Goal: Information Seeking & Learning: Compare options

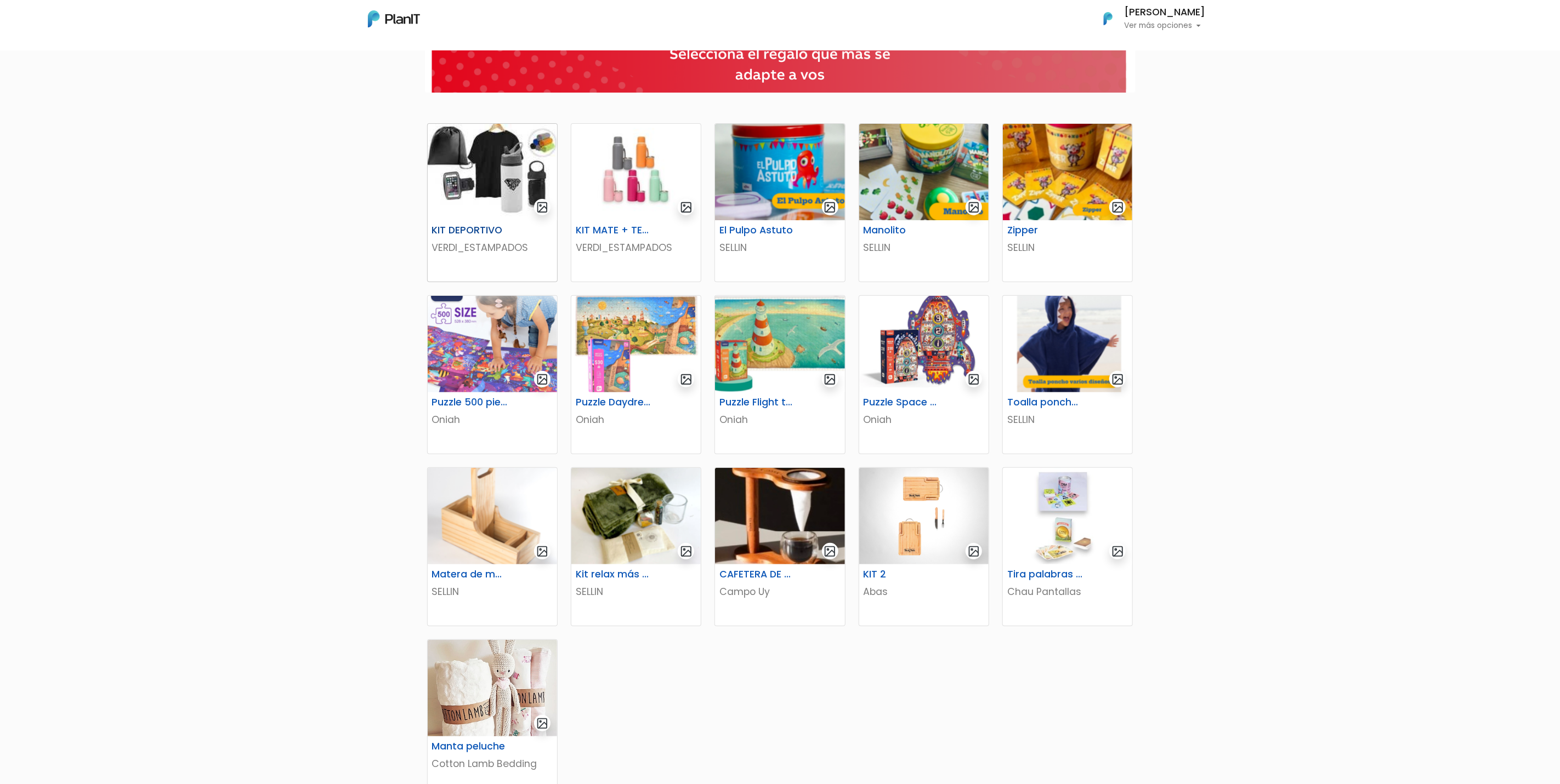
scroll to position [164, 0]
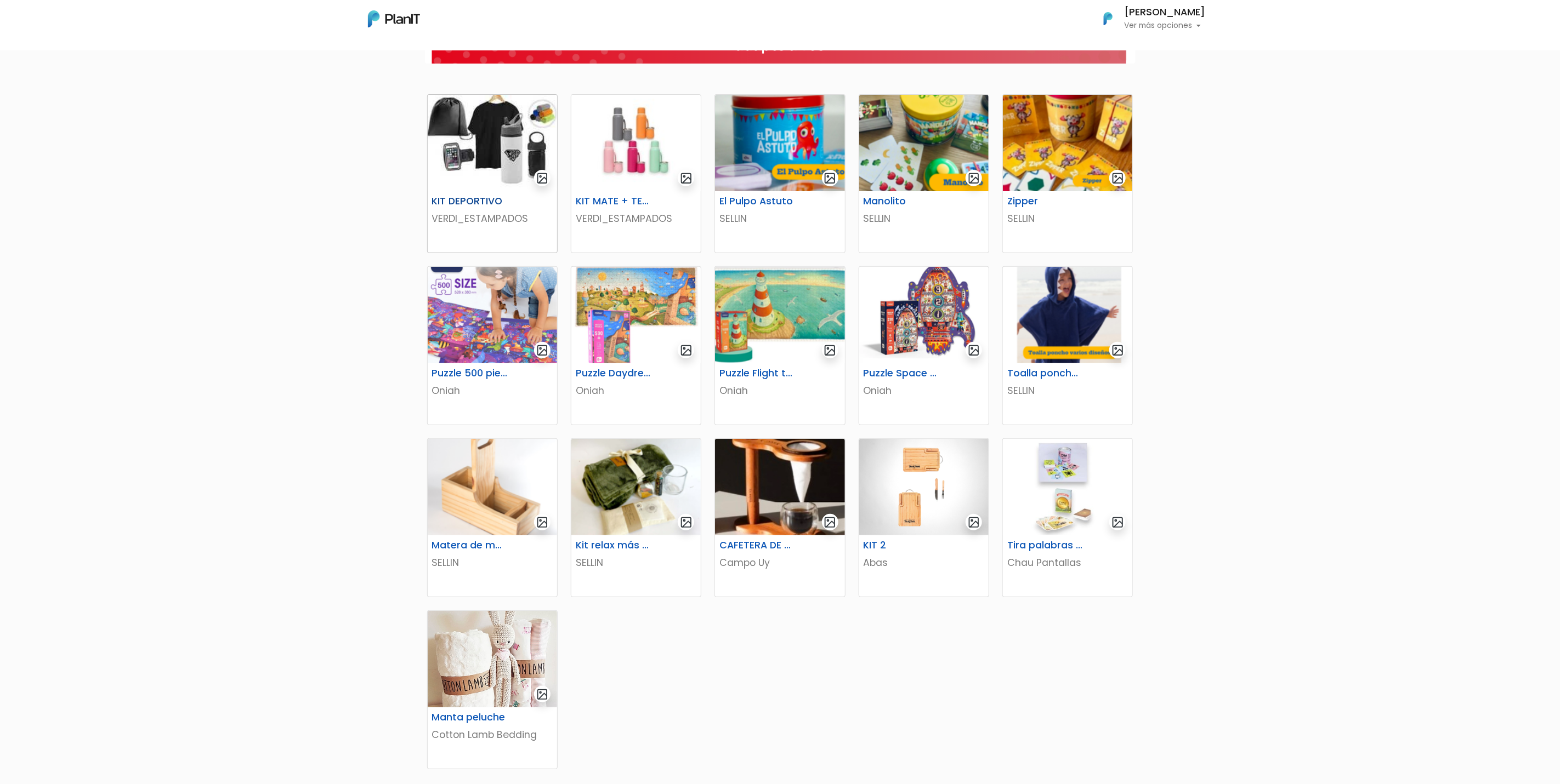
click at [523, 151] on img at bounding box center [492, 143] width 129 height 97
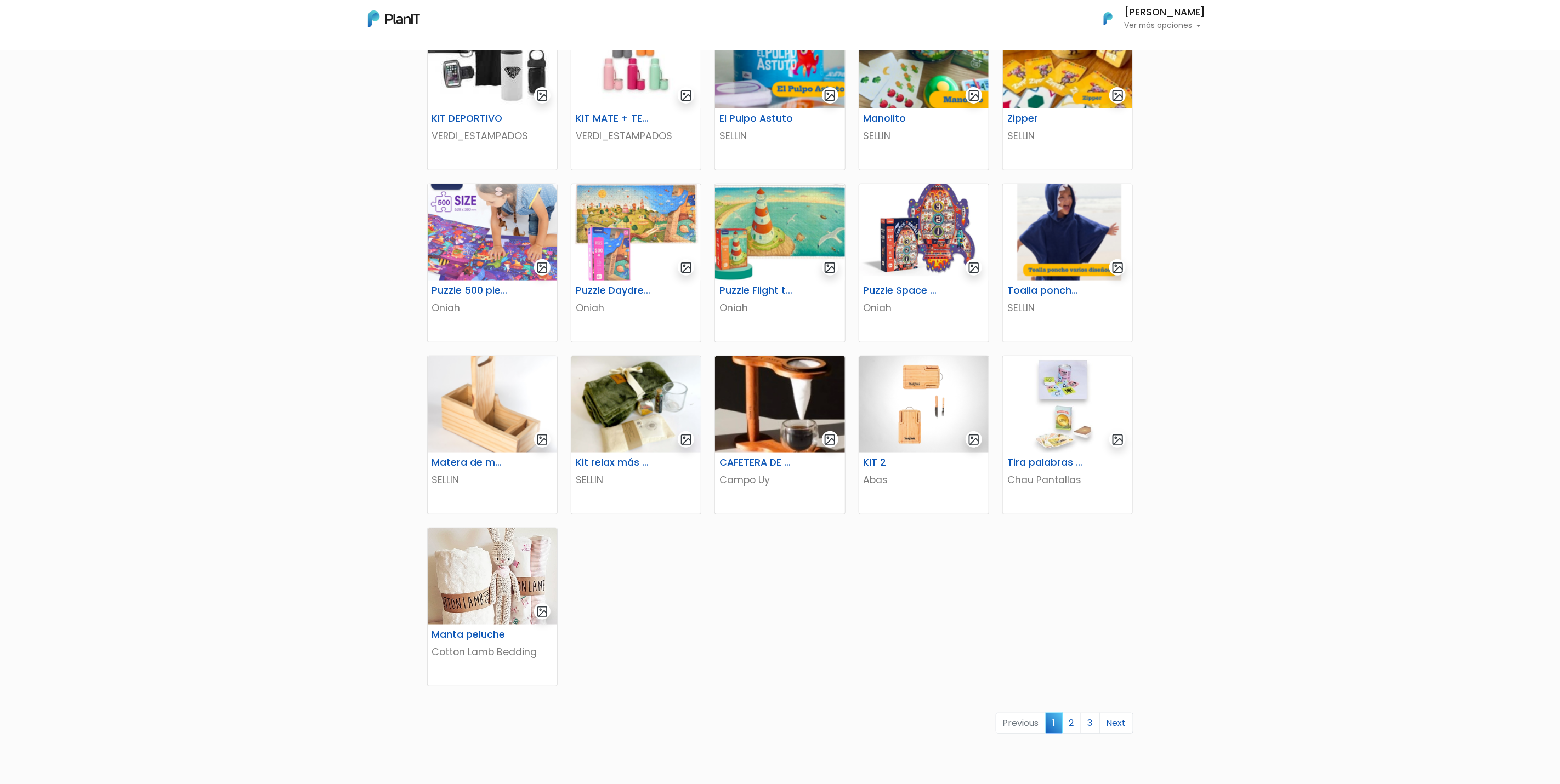
scroll to position [373, 0]
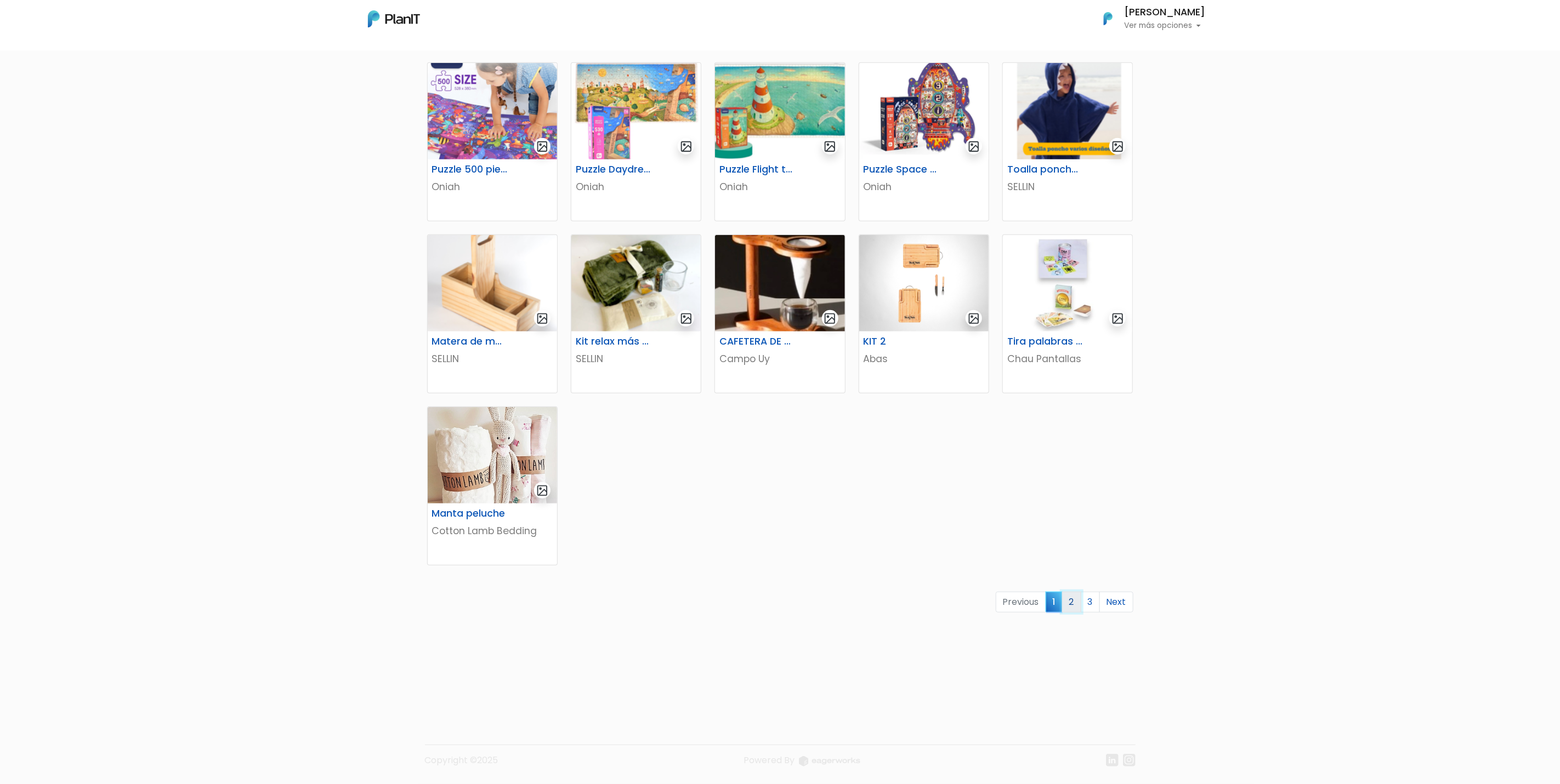
click at [1039, 522] on link "2" at bounding box center [1072, 603] width 20 height 21
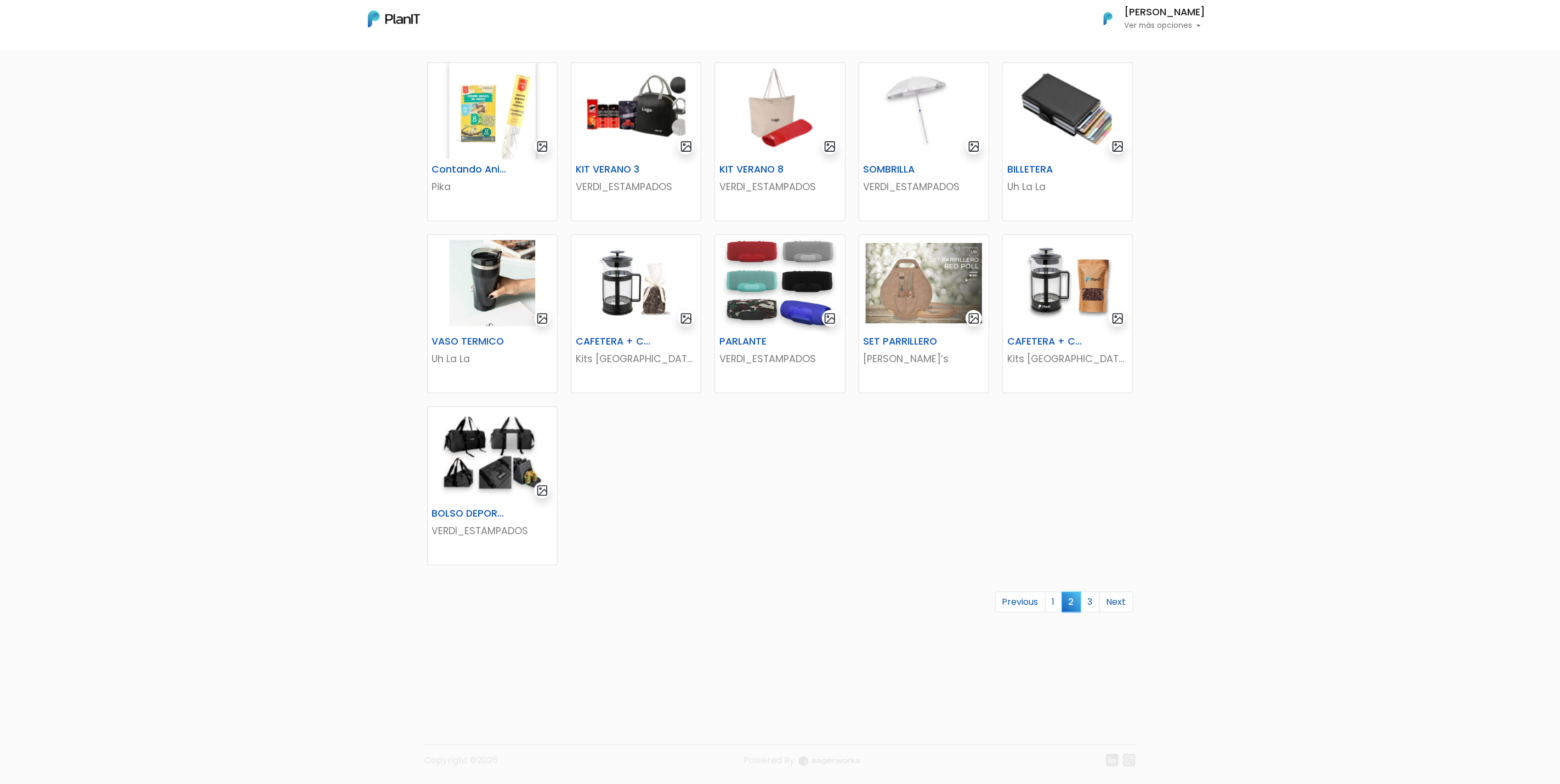
scroll to position [373, 0]
click at [1092, 597] on link "3" at bounding box center [1090, 603] width 20 height 21
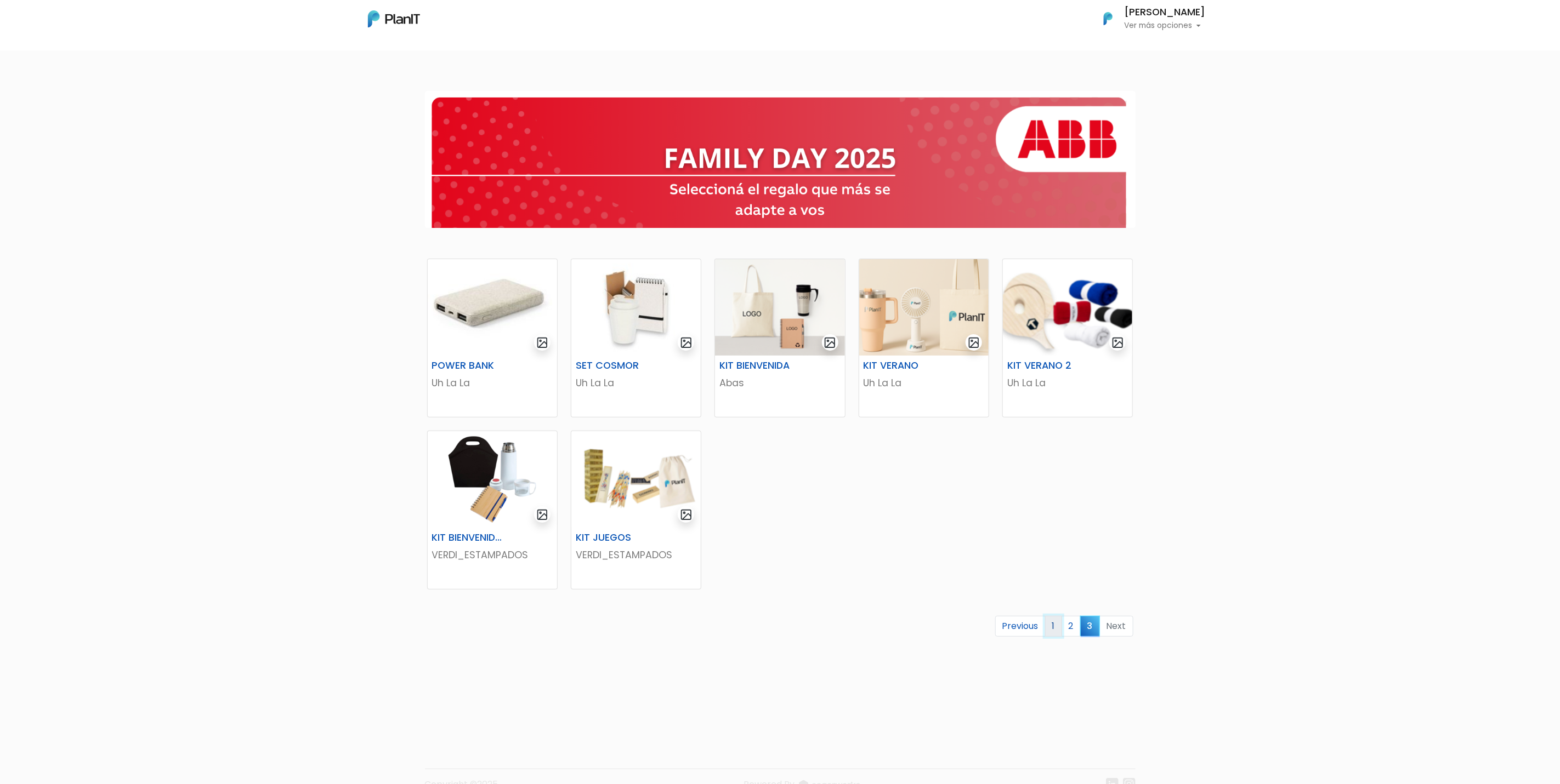
click at [1051, 628] on link "1" at bounding box center [1053, 626] width 17 height 21
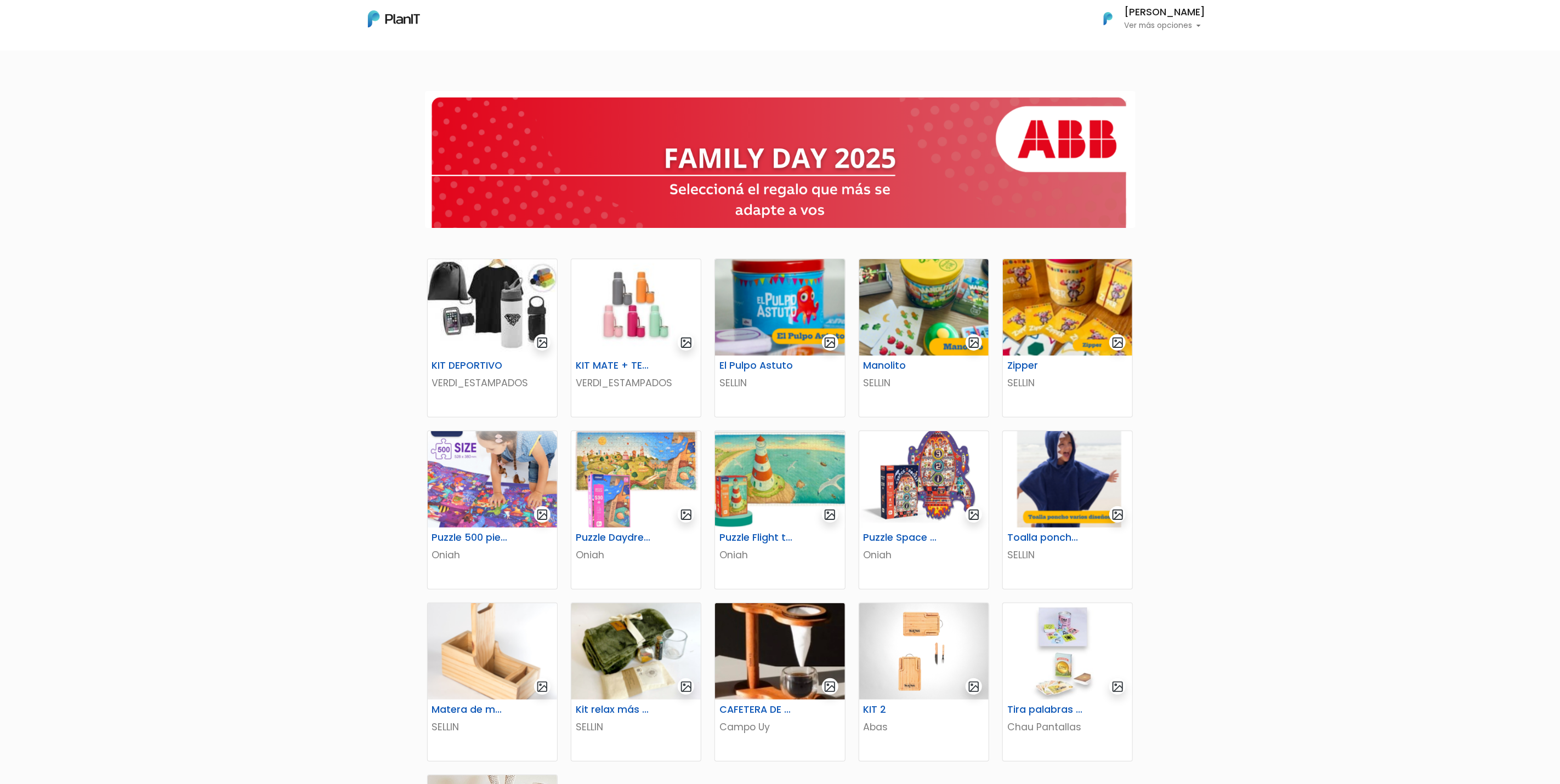
click at [474, 313] on img at bounding box center [492, 307] width 129 height 97
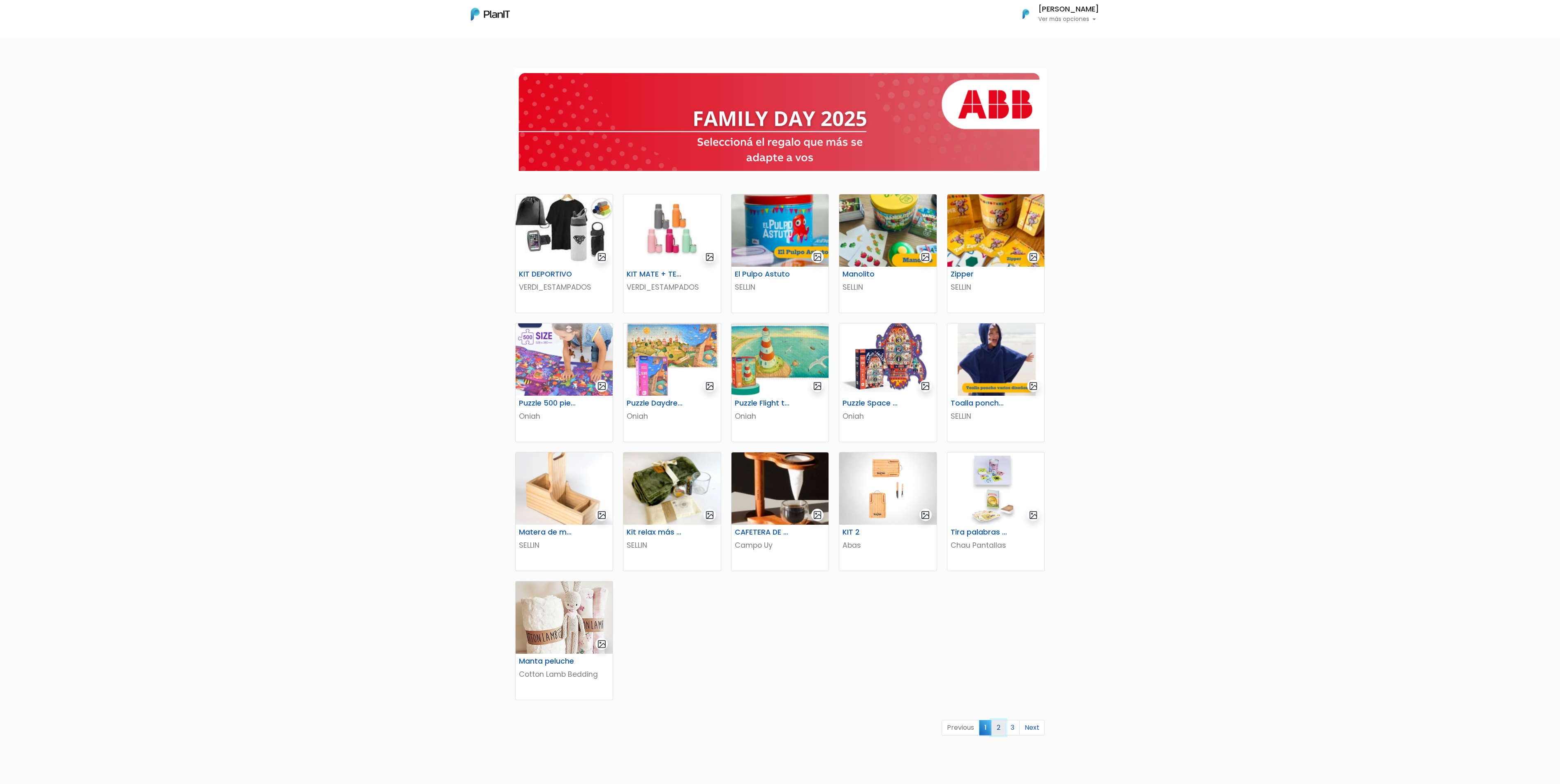
click at [998, 588] on link "2" at bounding box center [998, 728] width 15 height 16
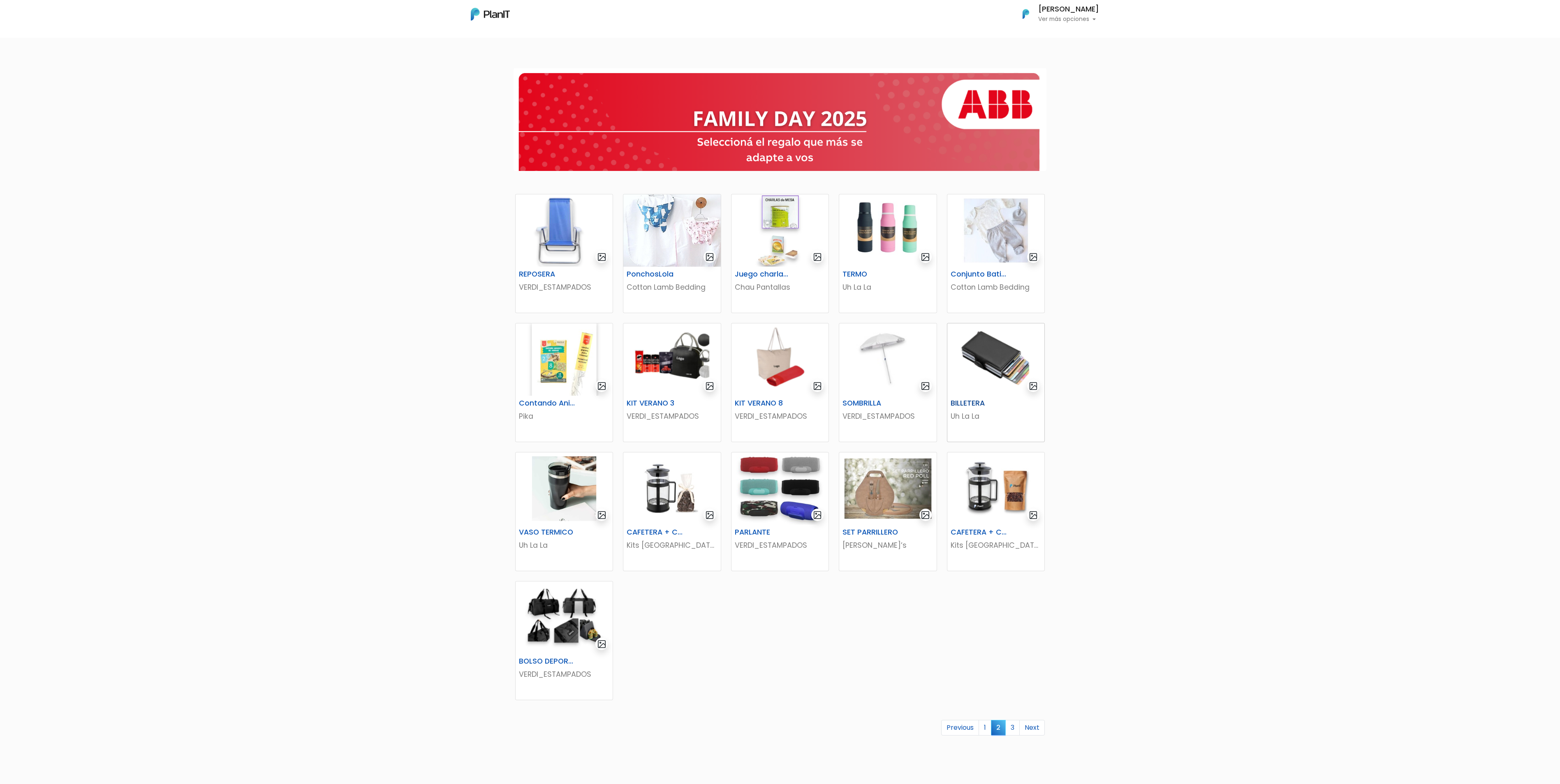
click at [988, 366] on img at bounding box center [995, 359] width 97 height 73
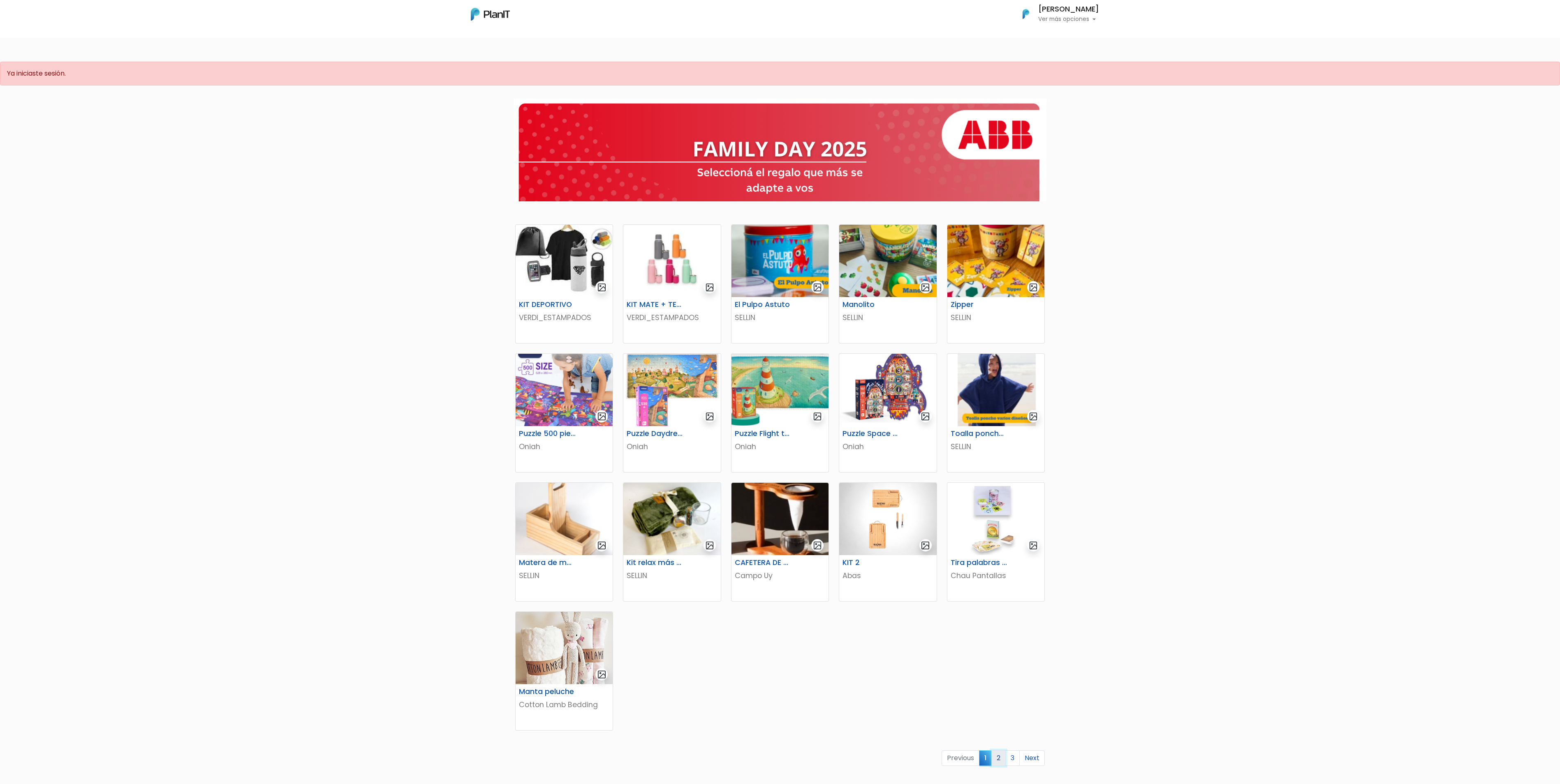
click at [997, 761] on link "2" at bounding box center [998, 758] width 15 height 16
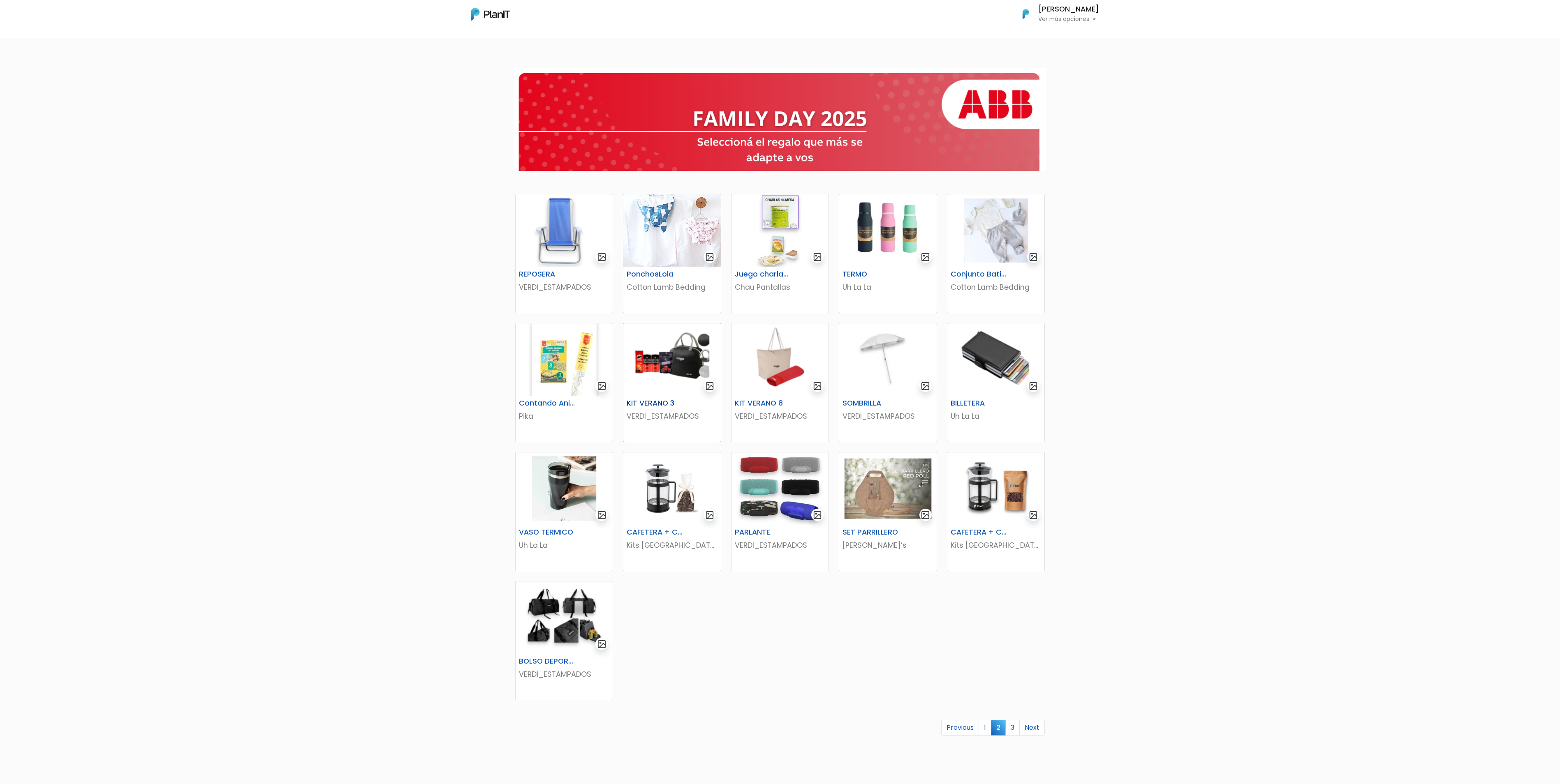
click at [673, 351] on img at bounding box center [671, 359] width 97 height 73
click at [575, 603] on img at bounding box center [564, 617] width 97 height 73
click at [1011, 732] on link "3" at bounding box center [1013, 728] width 15 height 16
click at [988, 366] on img at bounding box center [995, 359] width 97 height 73
click at [655, 239] on img at bounding box center [671, 231] width 97 height 73
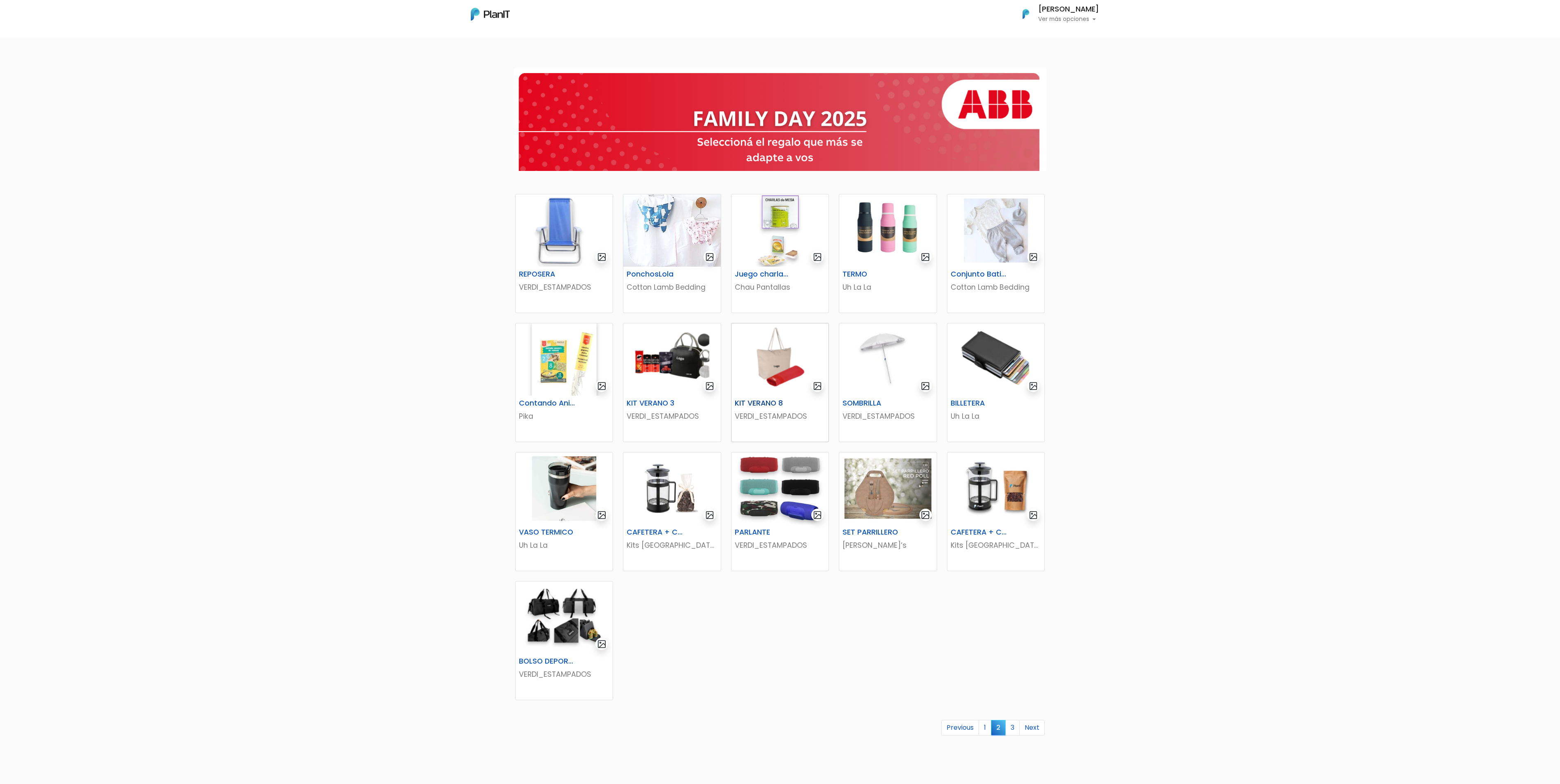
click at [778, 348] on img at bounding box center [779, 359] width 97 height 73
click at [1011, 727] on link "3" at bounding box center [1013, 728] width 15 height 16
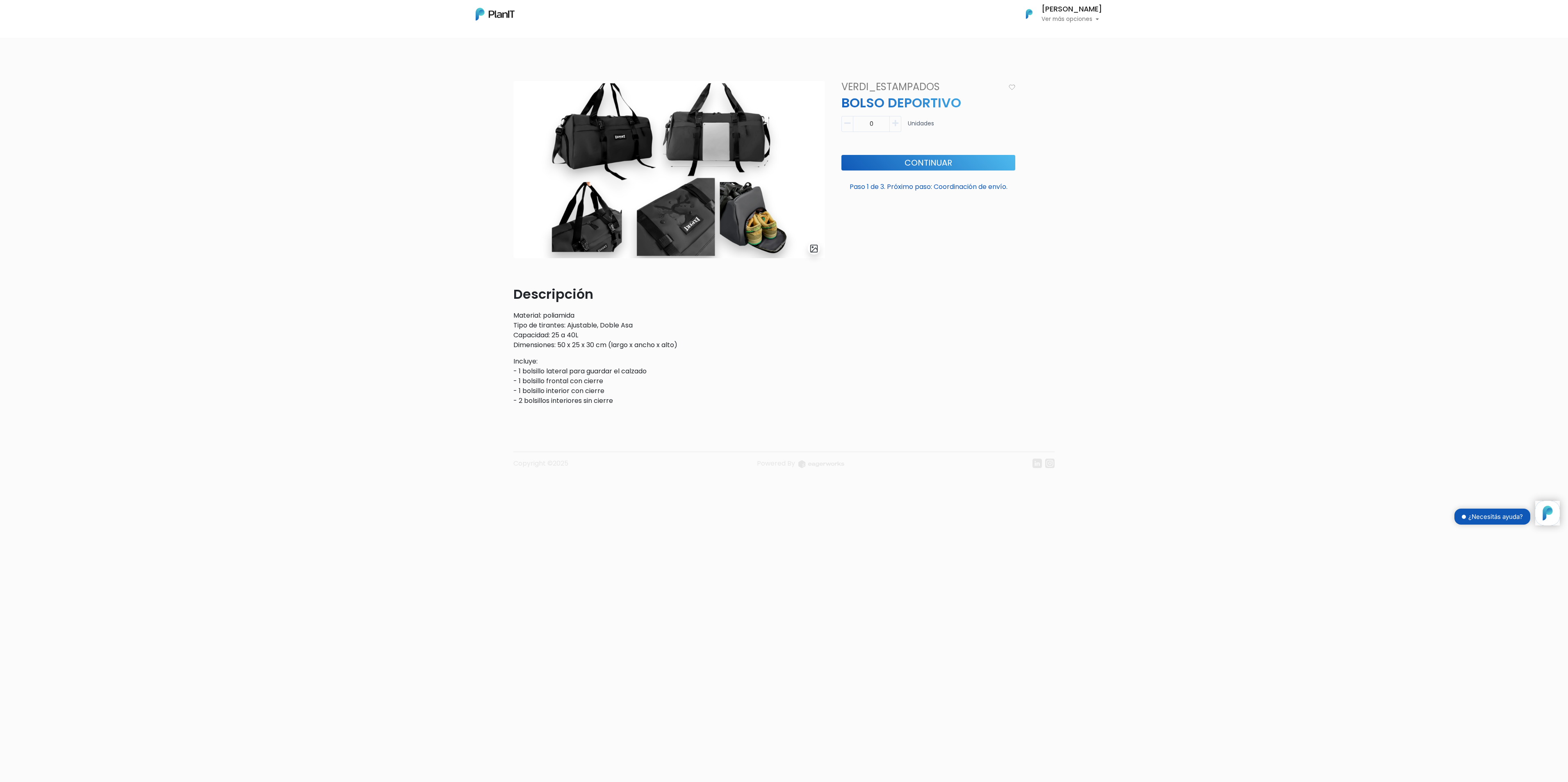
click at [642, 139] on img at bounding box center [669, 169] width 312 height 177
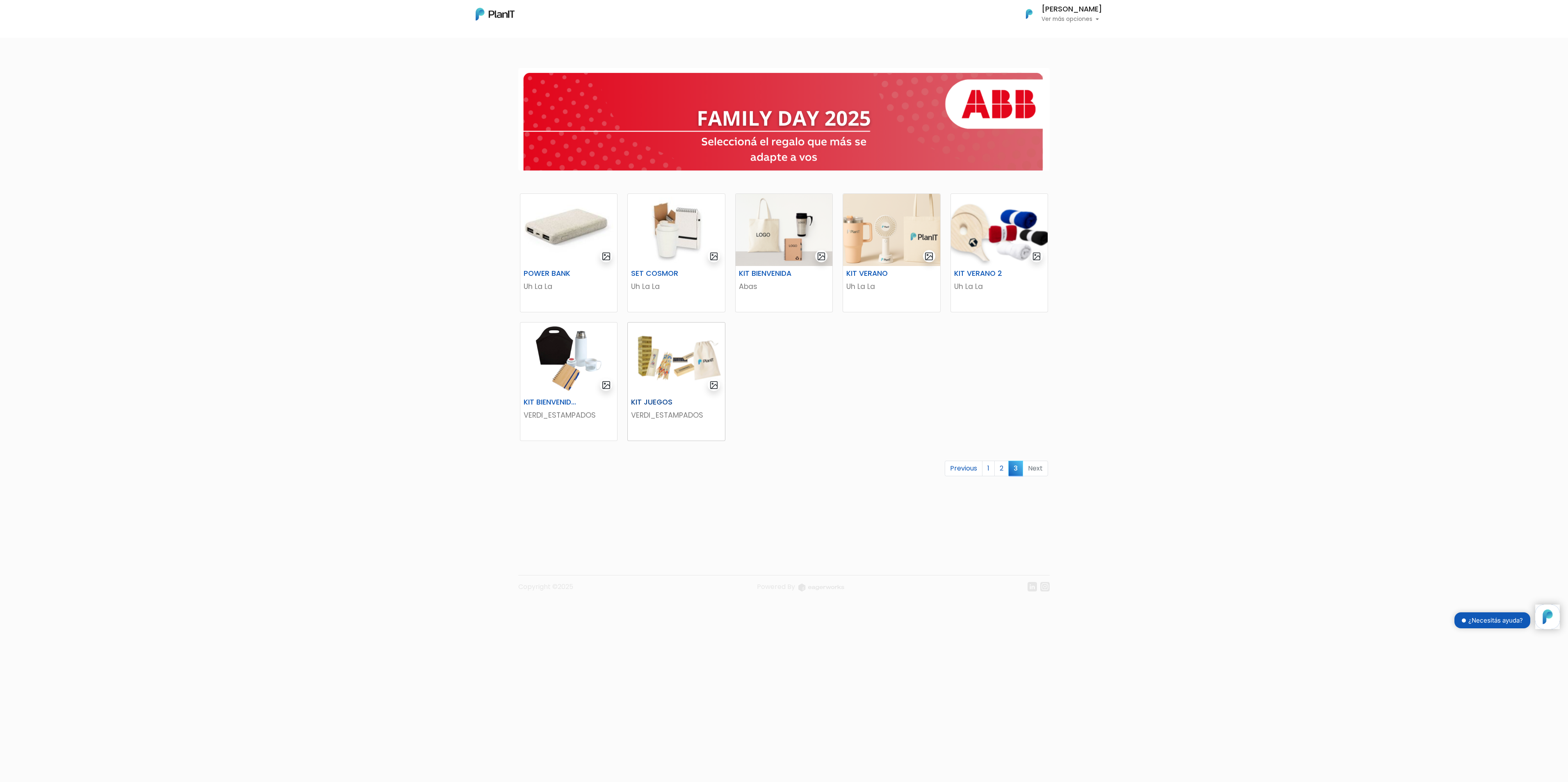
click at [671, 370] on img at bounding box center [676, 358] width 97 height 72
click at [873, 220] on img at bounding box center [891, 230] width 97 height 72
click at [683, 222] on img at bounding box center [676, 230] width 97 height 72
click at [975, 234] on img at bounding box center [999, 230] width 97 height 72
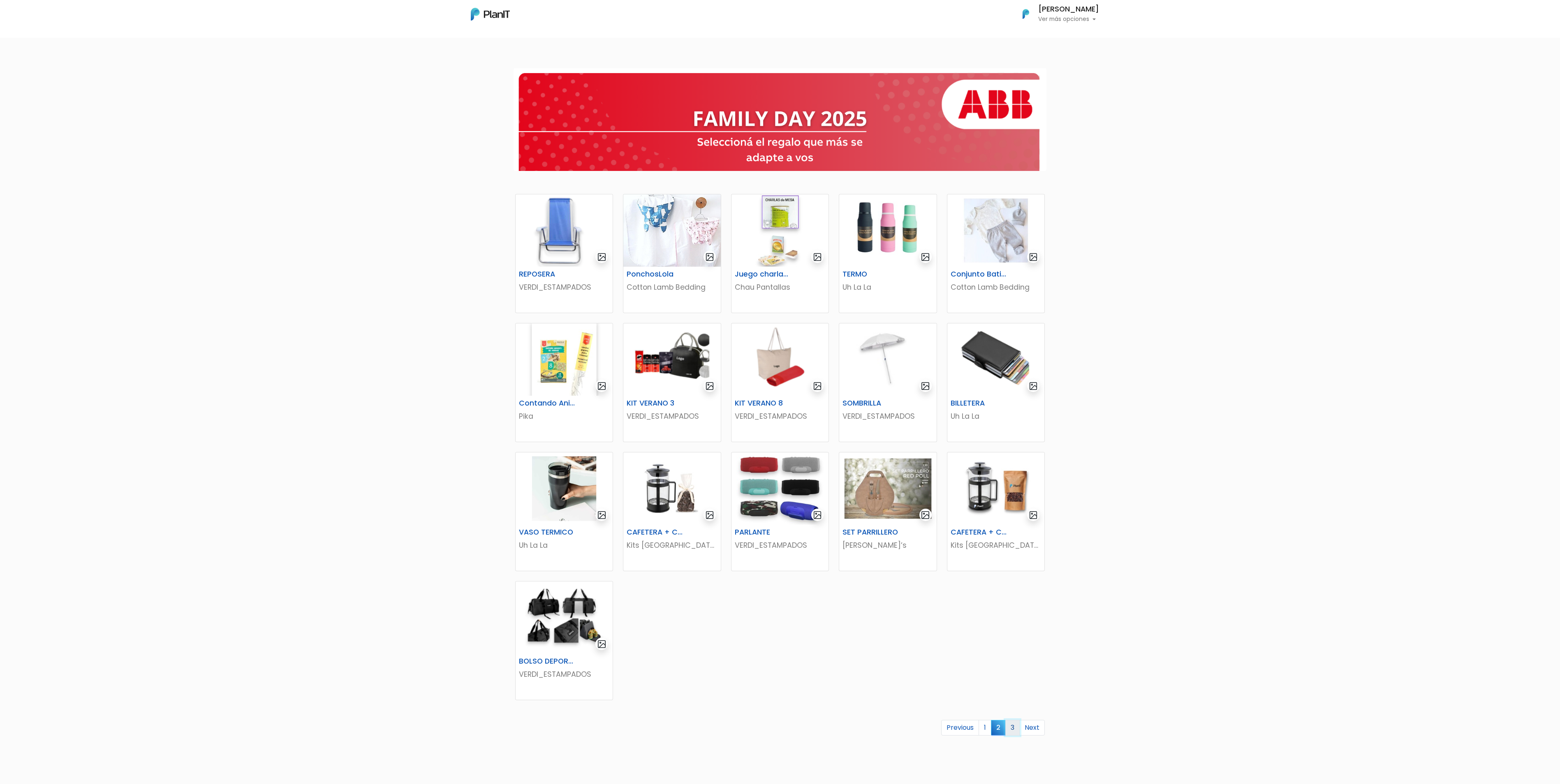
click at [1009, 730] on link "3" at bounding box center [1013, 728] width 15 height 16
